Goal: Check status

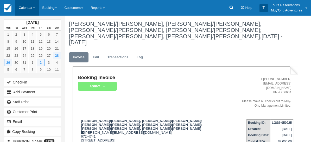
click at [23, 10] on link "Calendar" at bounding box center [27, 8] width 24 height 16
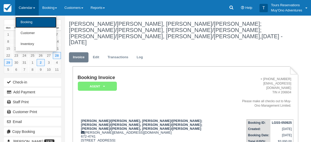
click at [34, 19] on link "Booking" at bounding box center [35, 22] width 41 height 11
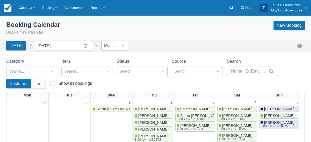
click at [121, 48] on icon "Dropdown icon" at bounding box center [123, 45] width 5 height 5
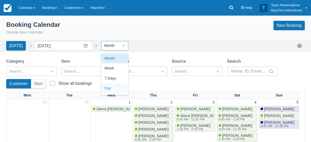
click at [114, 90] on div "Day" at bounding box center [114, 89] width 27 height 10
type input "[DATE]"
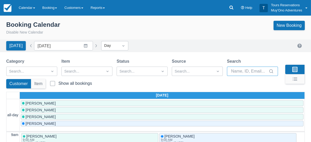
click at [247, 69] on input "Search" at bounding box center [249, 71] width 36 height 9
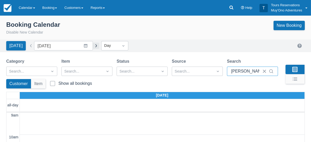
type input "[PERSON_NAME]"
click at [93, 46] on button "button" at bounding box center [96, 46] width 6 height 6
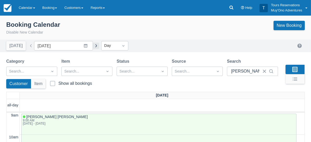
click at [94, 47] on button "button" at bounding box center [96, 46] width 6 height 6
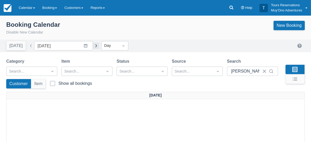
click at [93, 46] on button "button" at bounding box center [96, 46] width 6 height 6
type input "[DATE]"
